Goal: Book appointment/travel/reservation

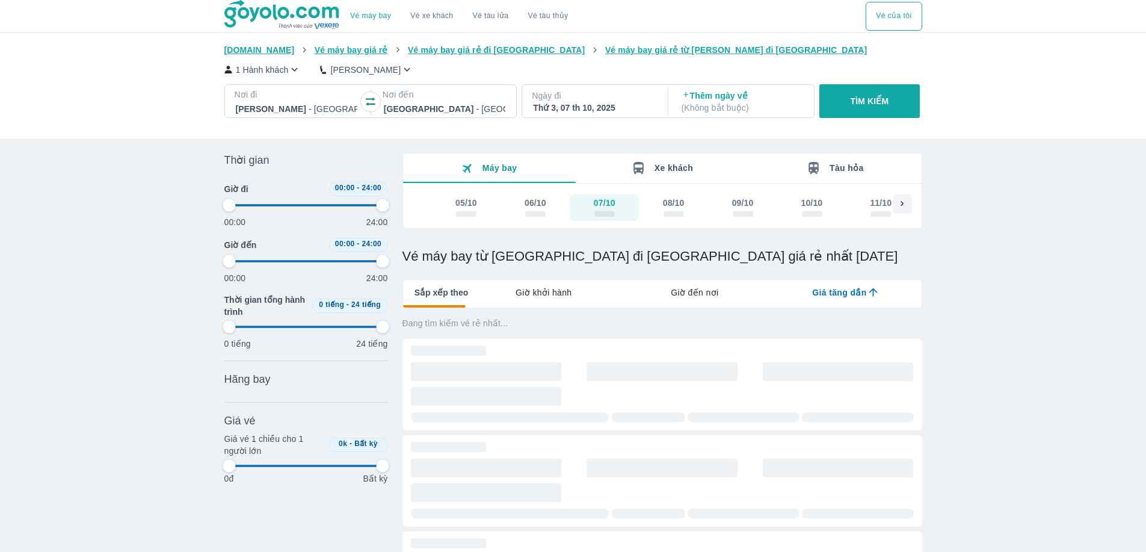
type input "97.9166666666667"
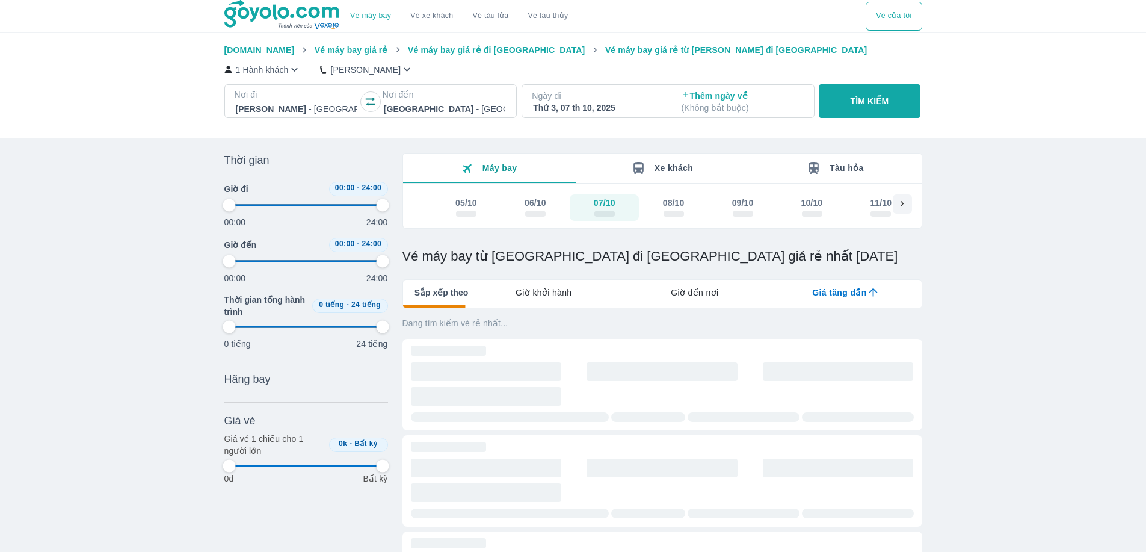
type input "97.9166666666667"
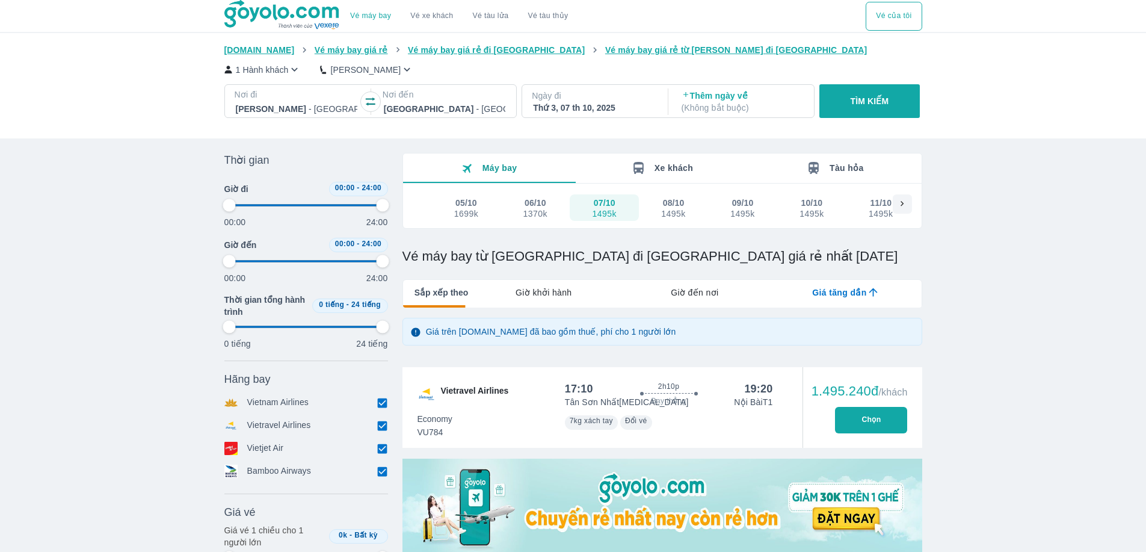
type input "97.9166666666667"
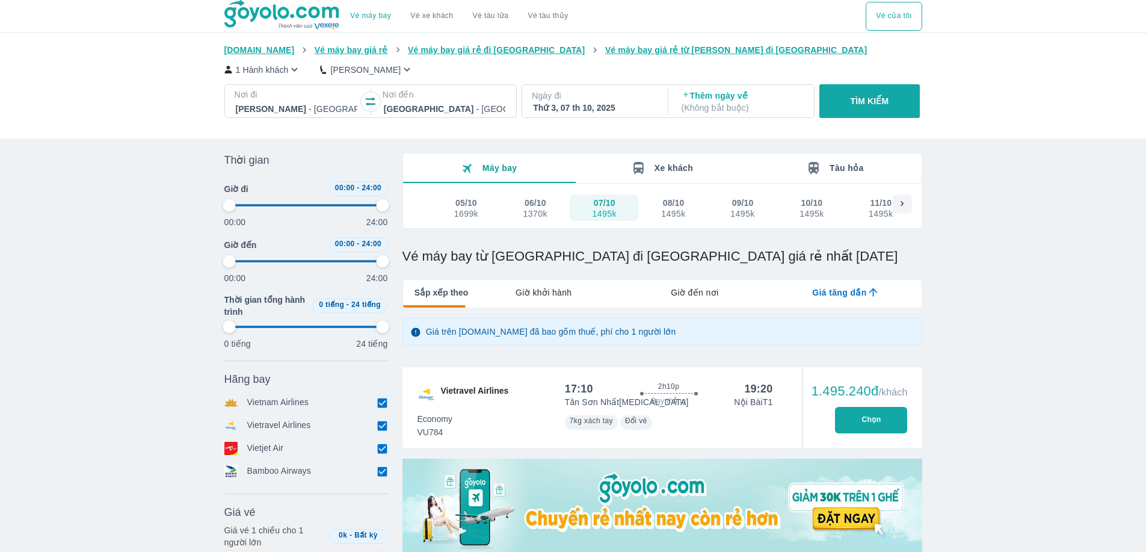
type input "97.9166666666667"
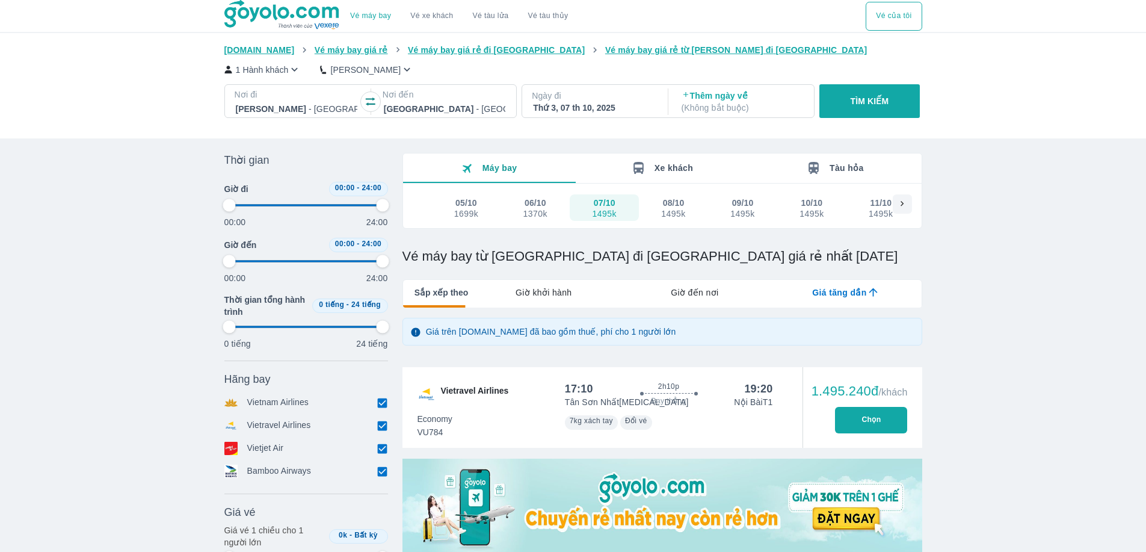
type input "97.9166666666667"
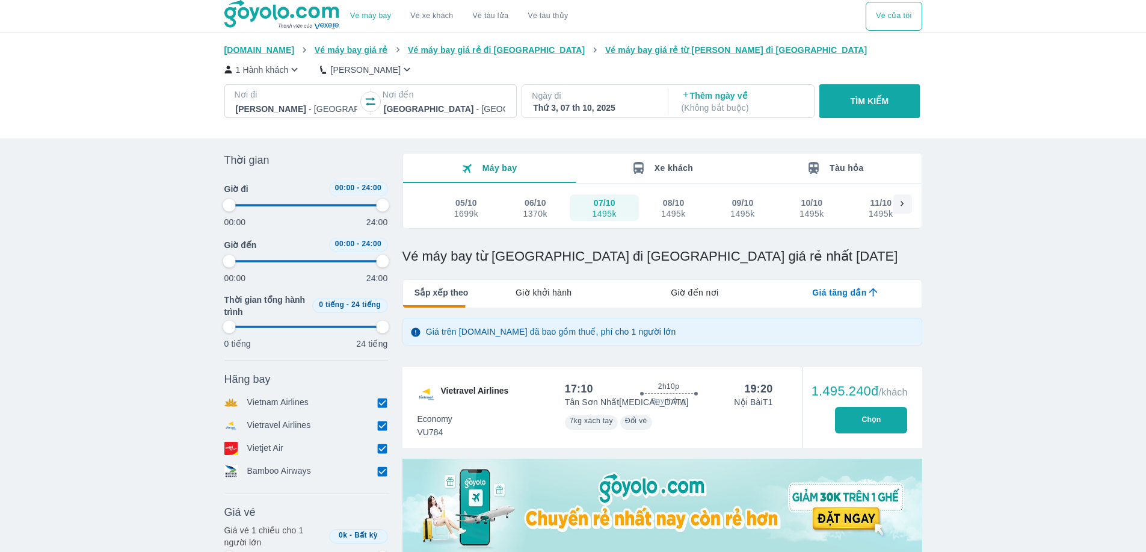
type input "97.9166666666667"
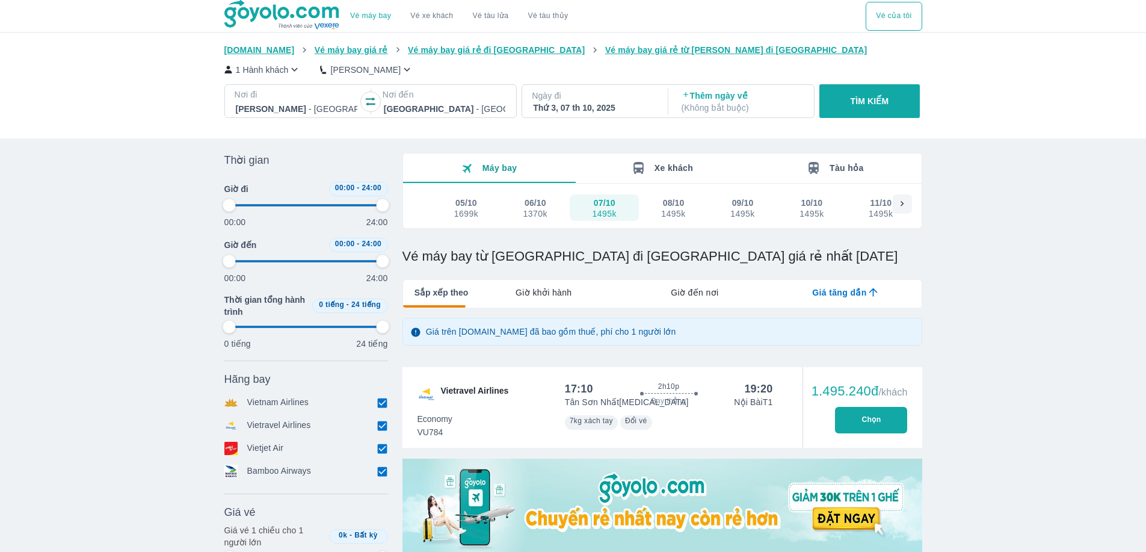
type input "97.9166666666667"
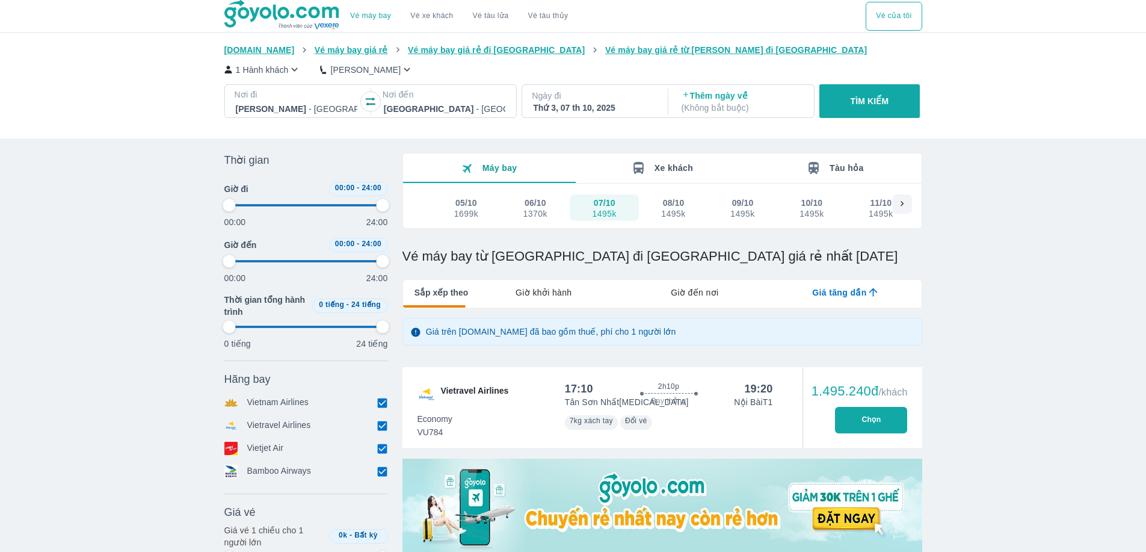
type input "97.9166666666667"
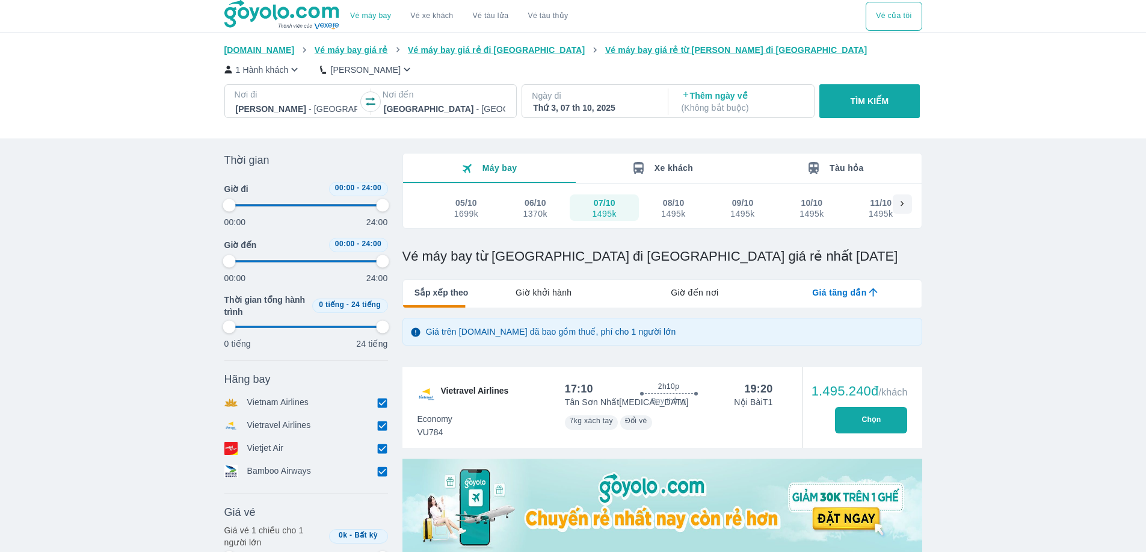
type input "97.9166666666667"
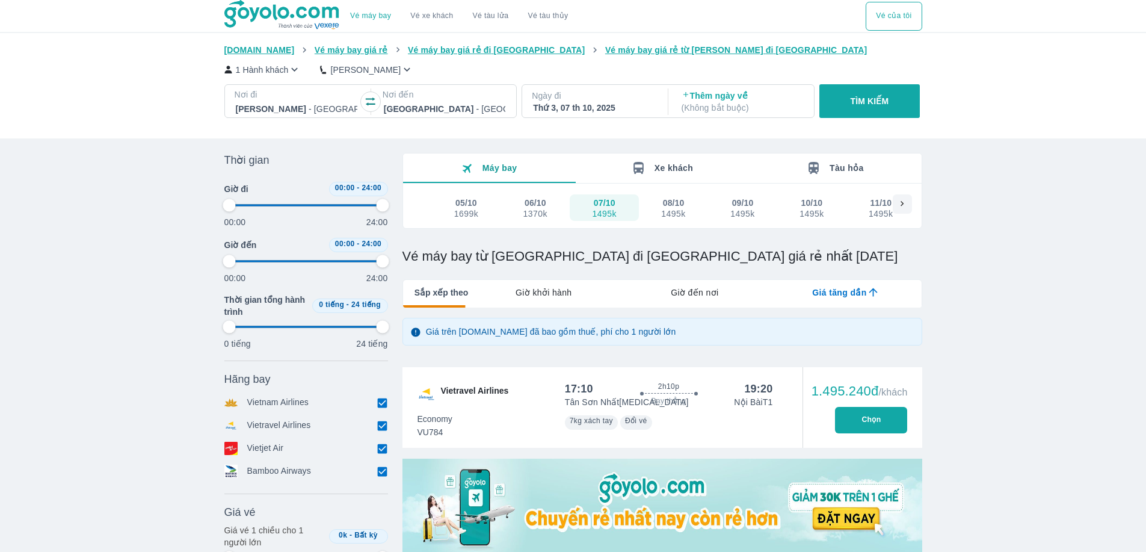
type input "97.9166666666667"
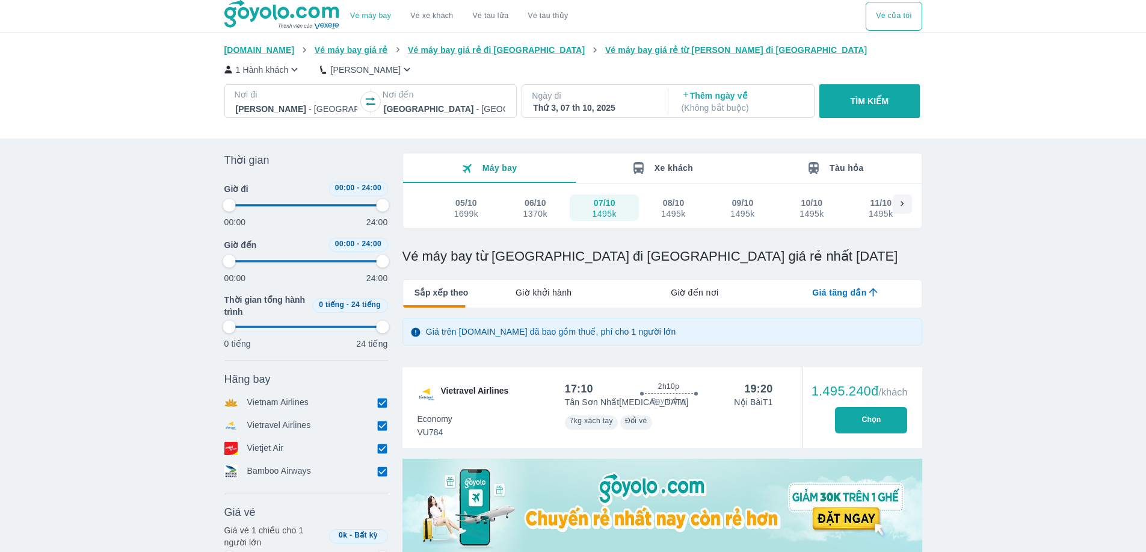
type input "97.9166666666667"
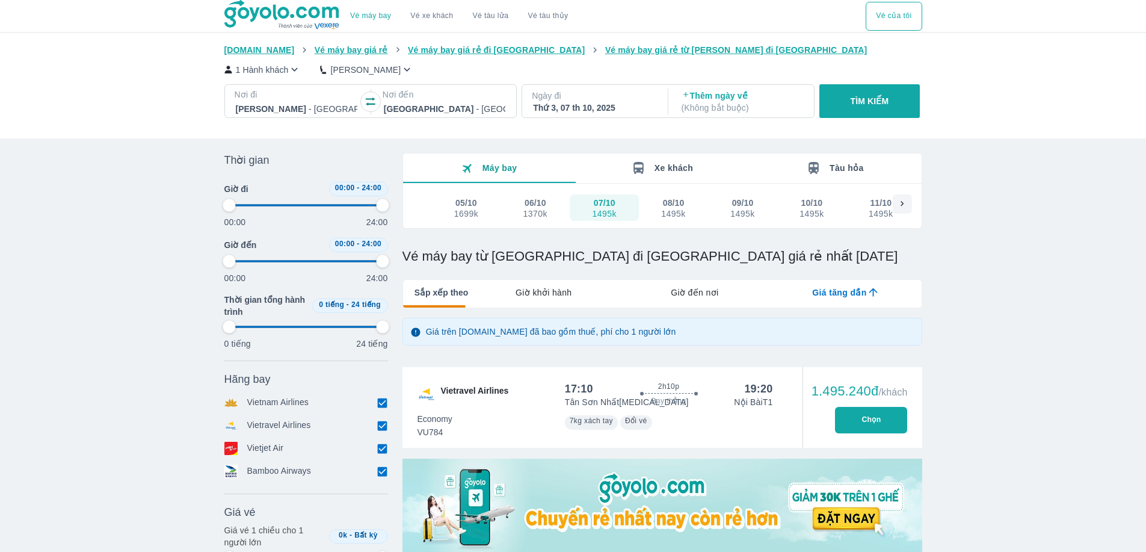
type input "97.9166666666667"
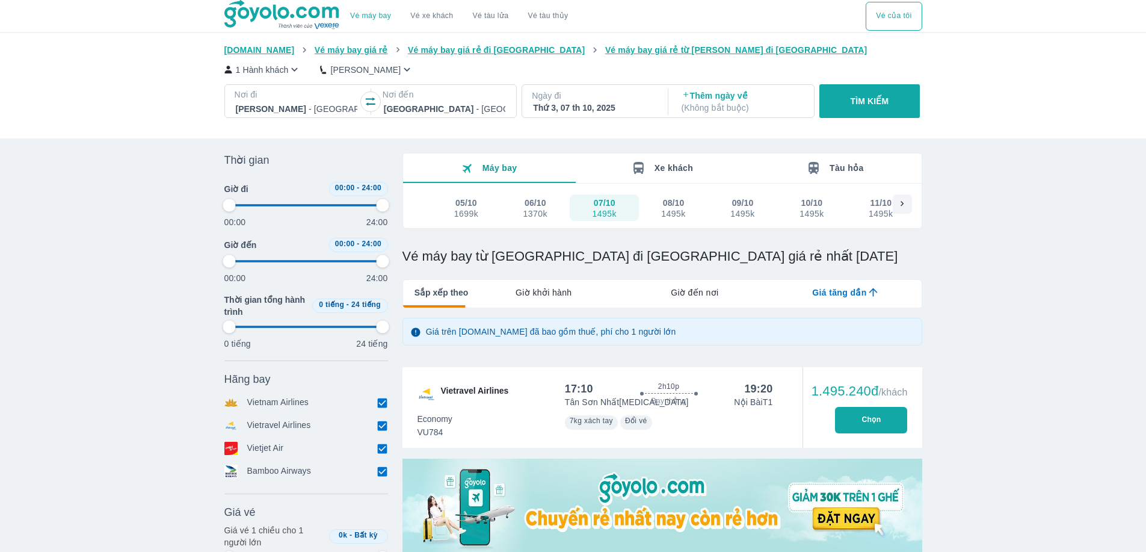
type input "97.9166666666667"
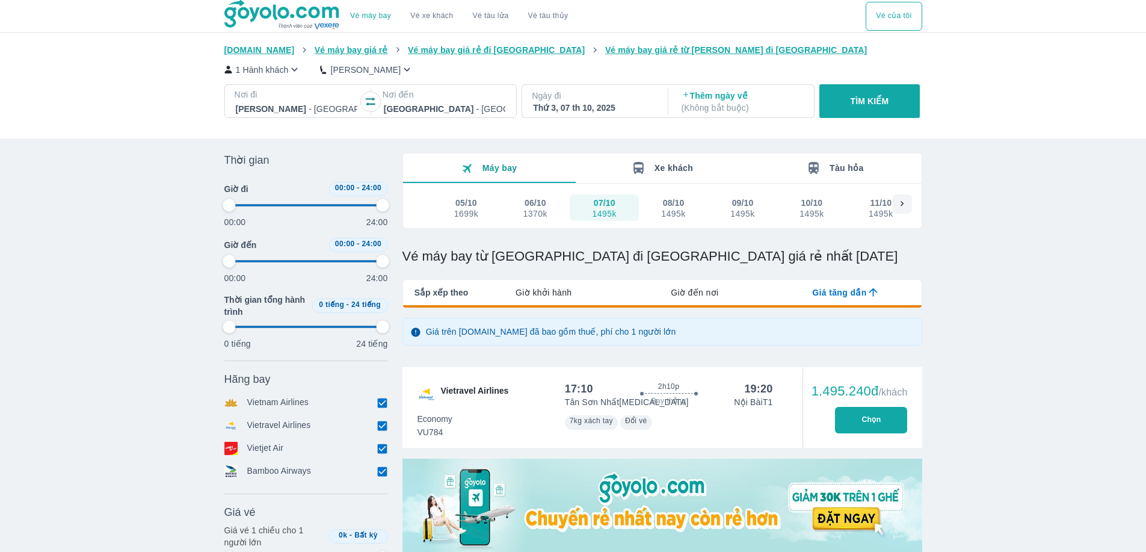
type input "97.9166666666667"
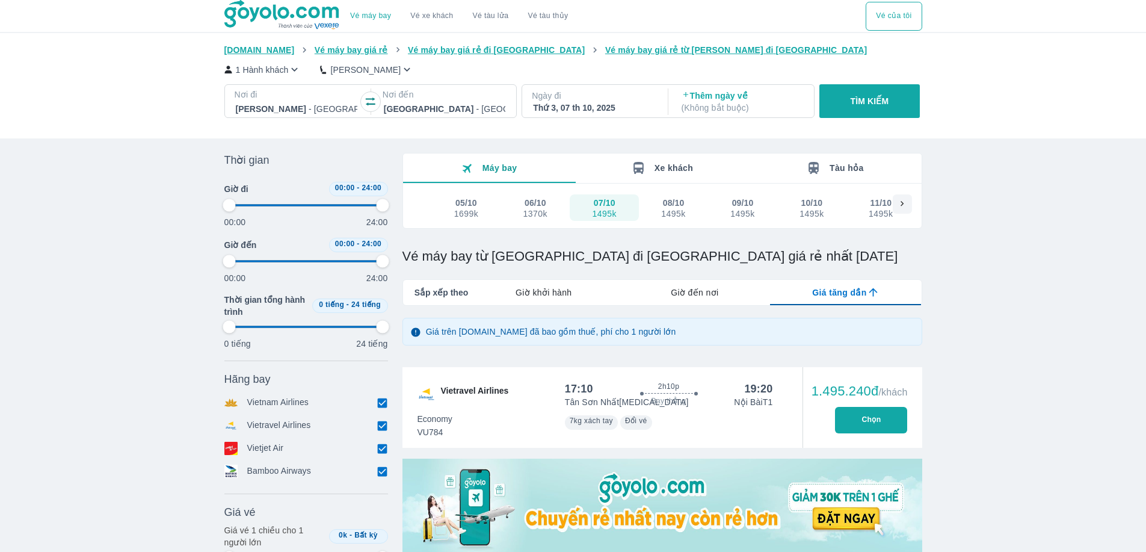
type input "97.9166666666667"
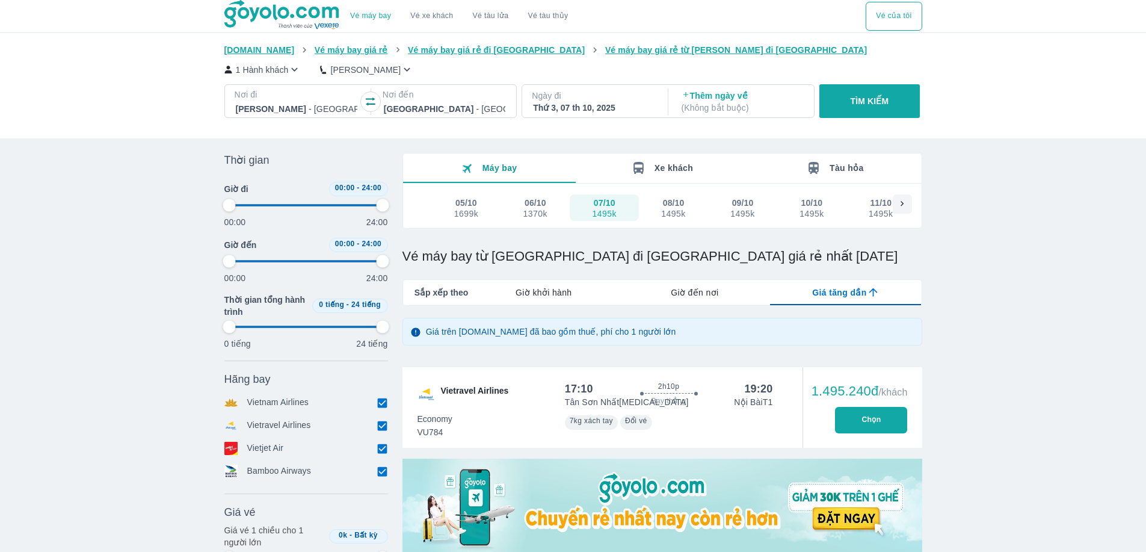
type input "97.9166666666667"
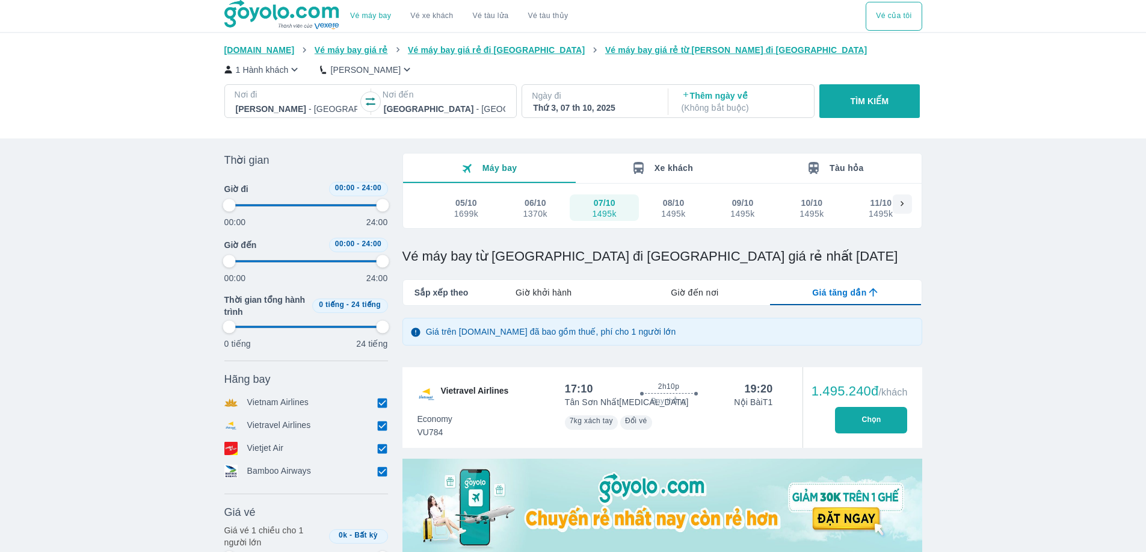
type input "97.9166666666667"
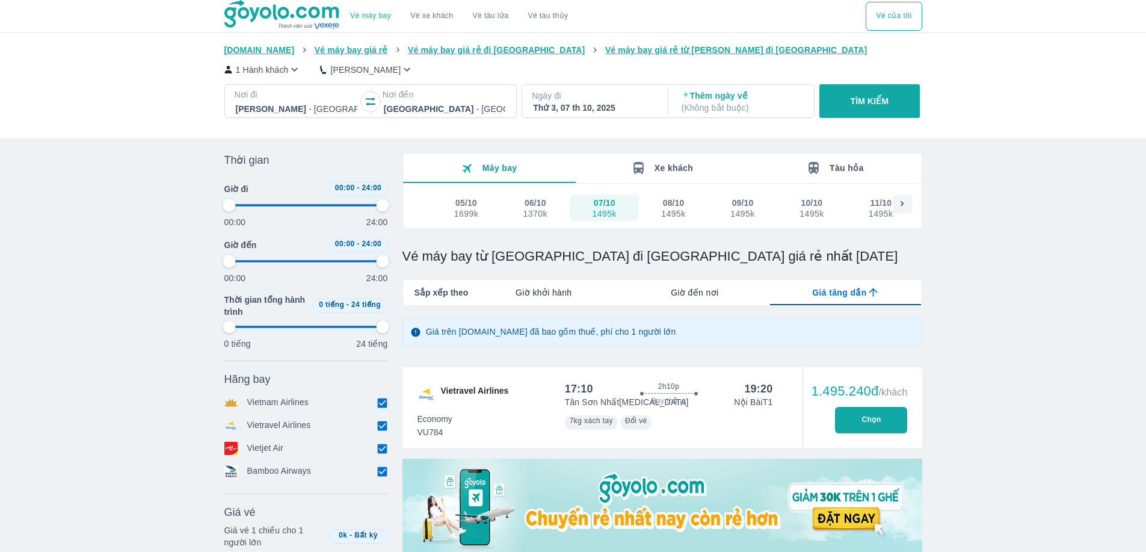
type input "97.9166666666667"
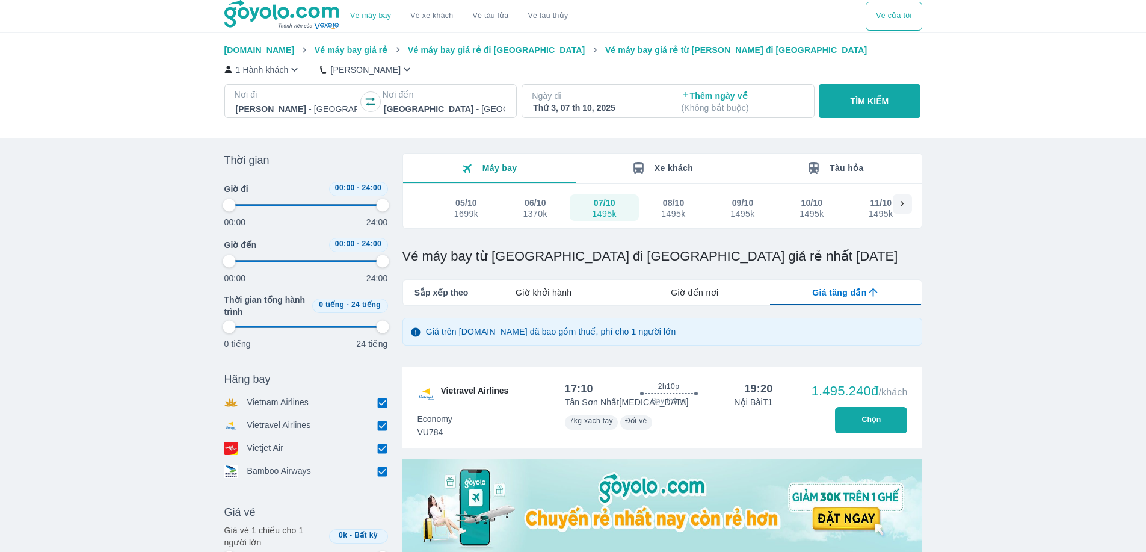
type input "97.9166666666667"
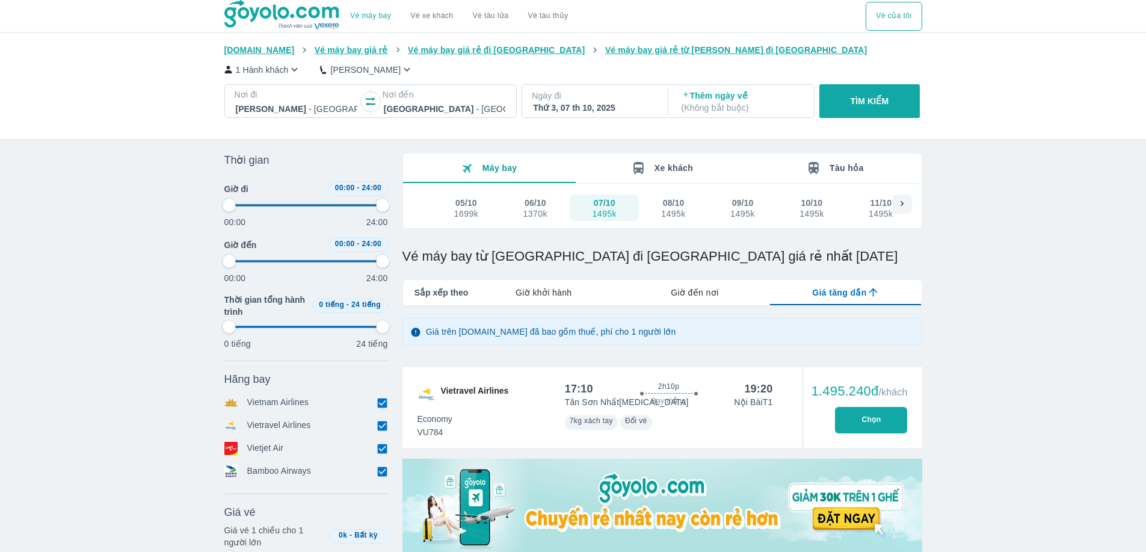
type input "97.9166666666667"
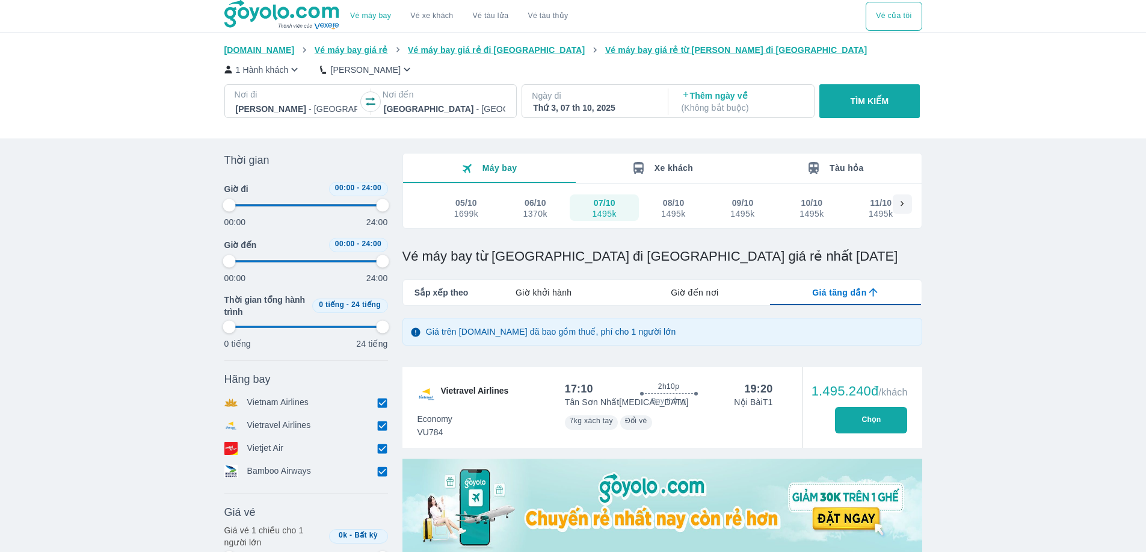
type input "97.9166666666667"
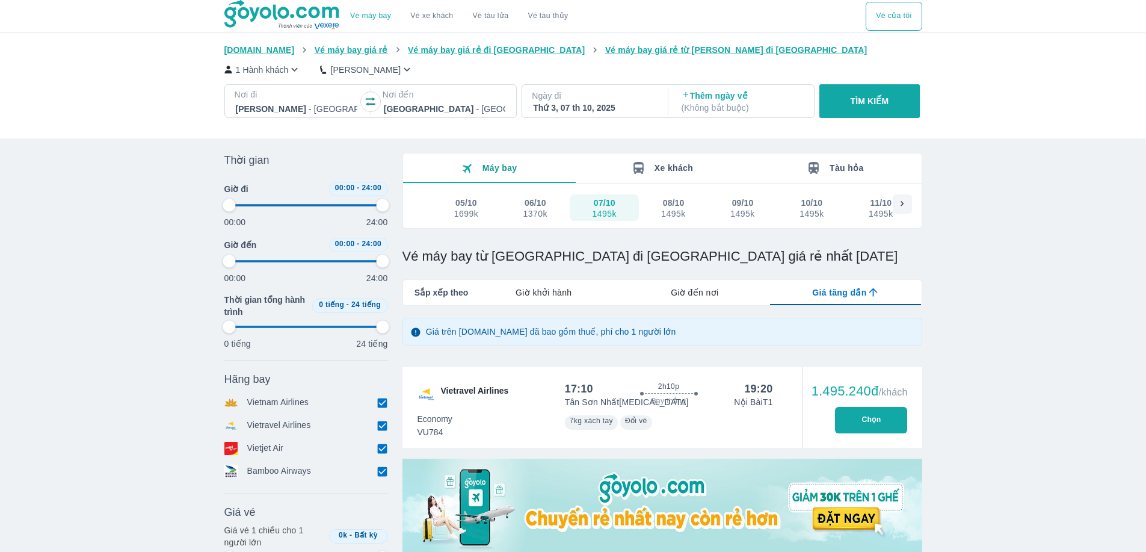
type input "97.9166666666667"
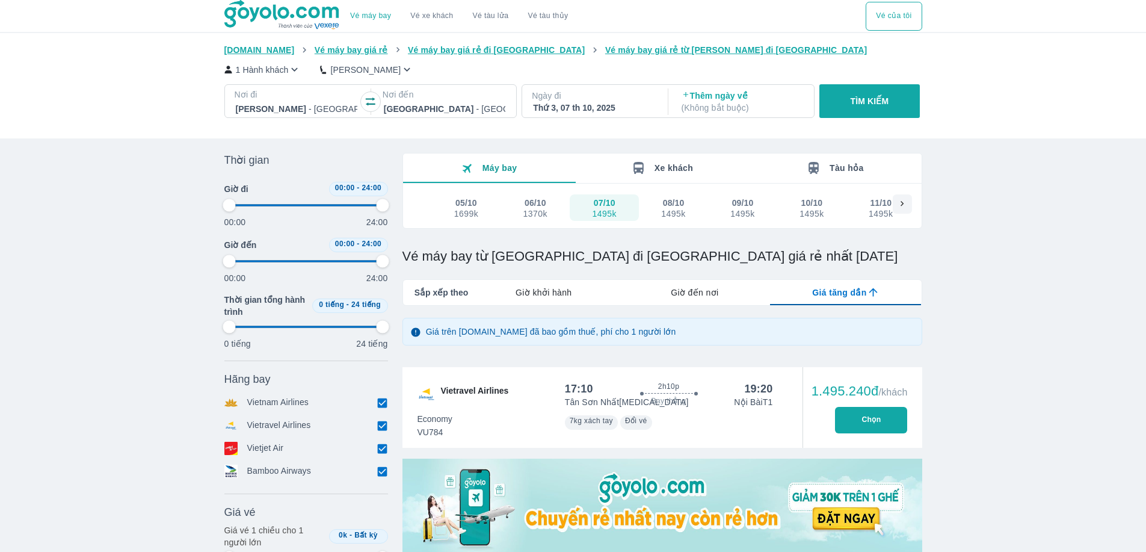
type input "97.9166666666667"
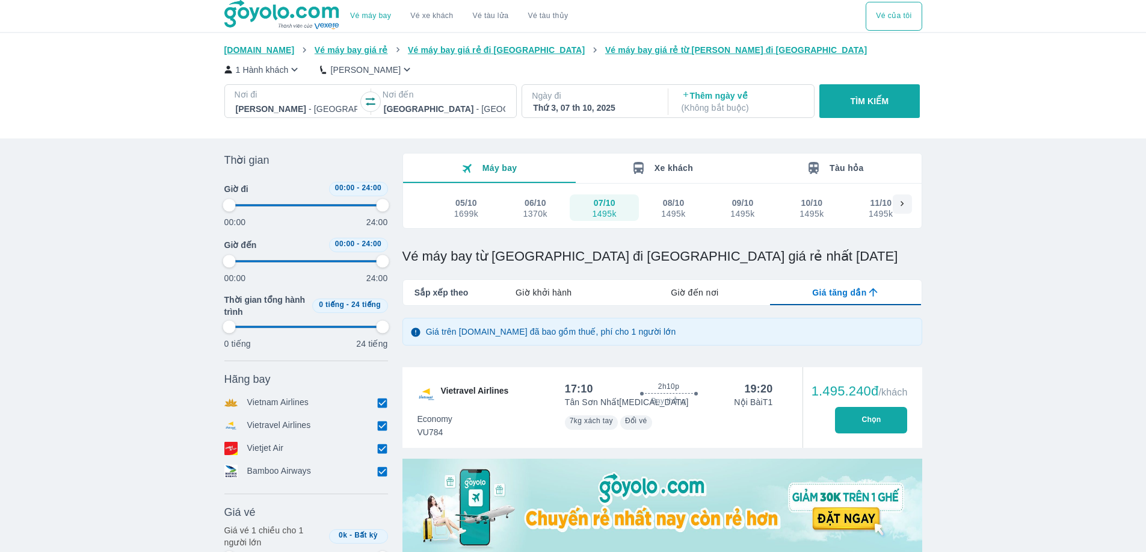
type input "97.9166666666667"
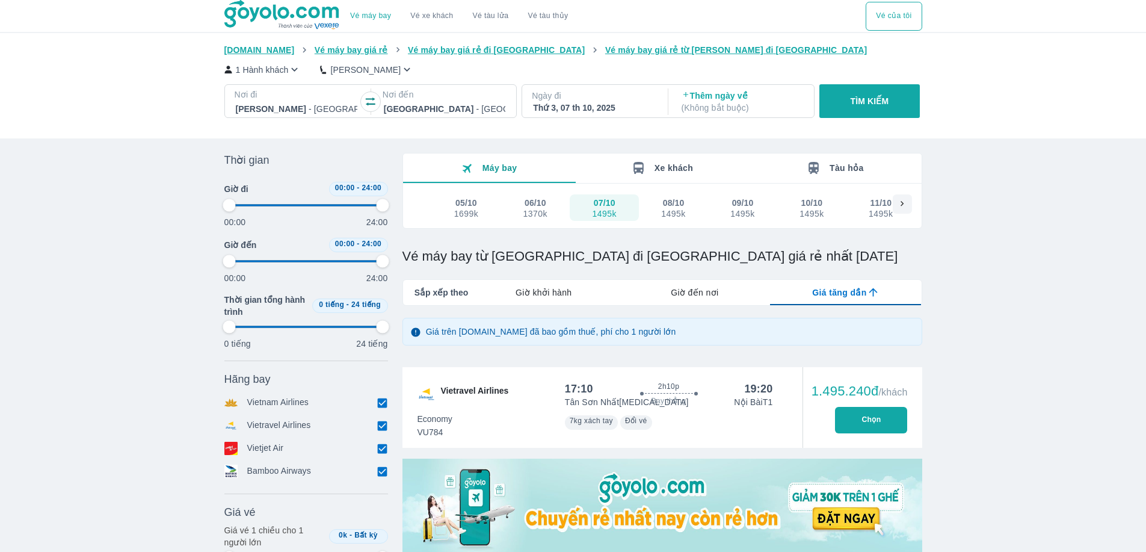
type input "97.9166666666667"
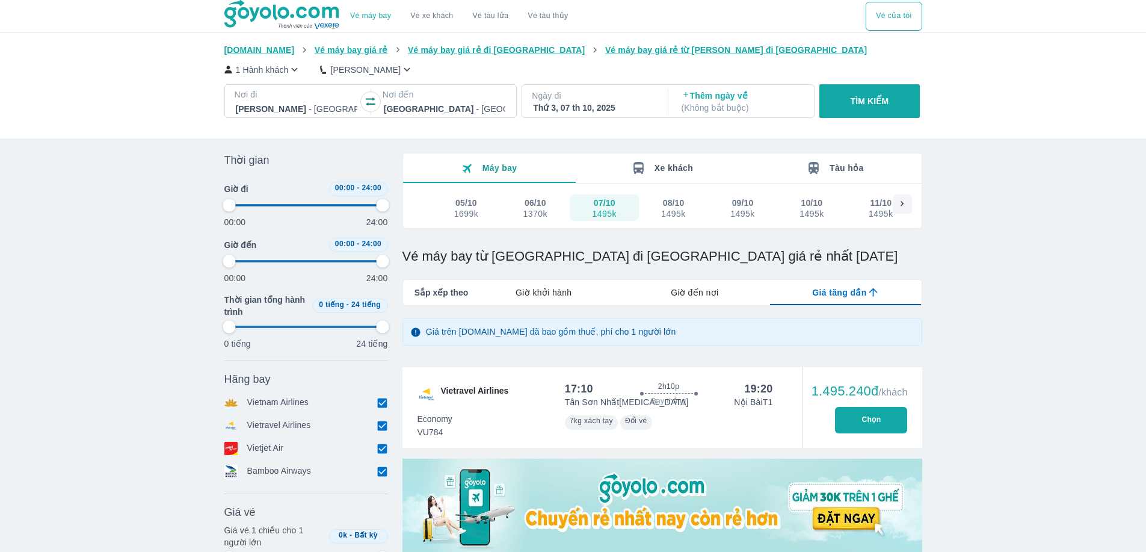
type input "97.9166666666667"
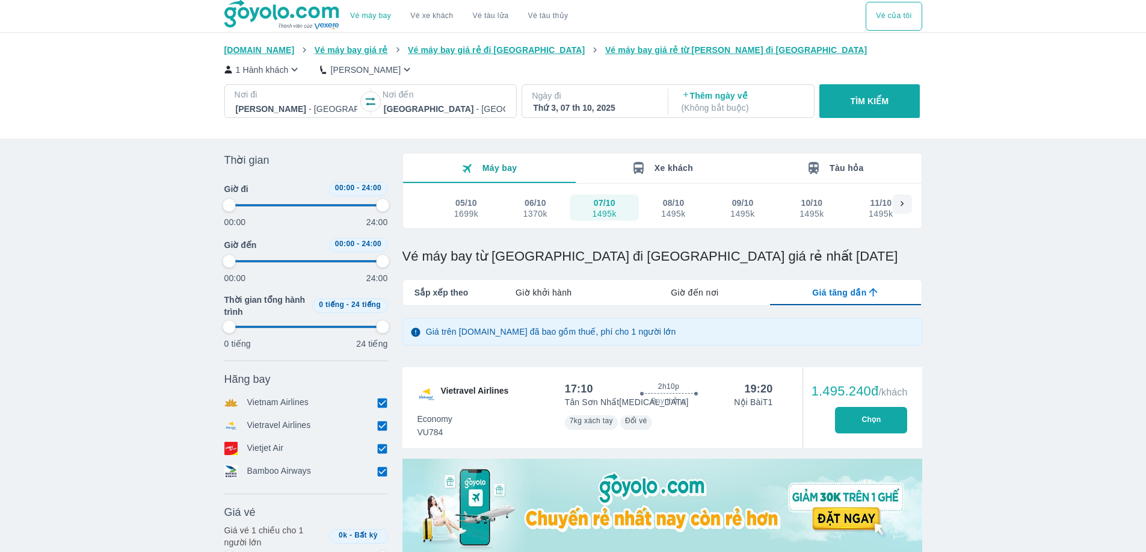
type input "97.9166666666667"
